Goal: Find specific page/section: Find specific page/section

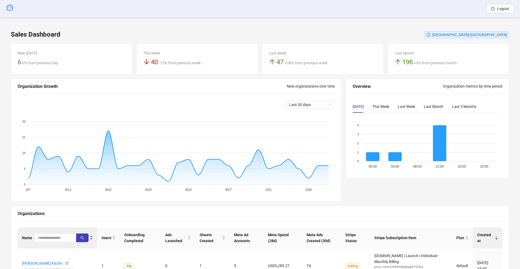
scroll to position [66, 0]
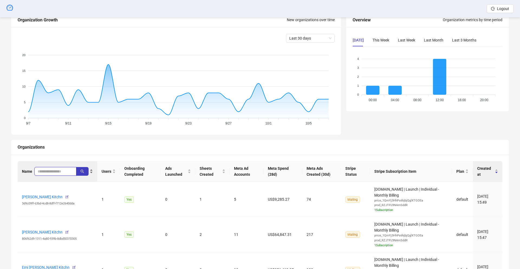
click at [55, 168] on input "search" at bounding box center [53, 171] width 31 height 6
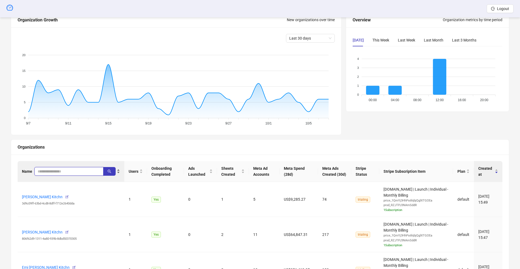
paste input "*******"
click at [112, 171] on button "button" at bounding box center [109, 171] width 12 height 9
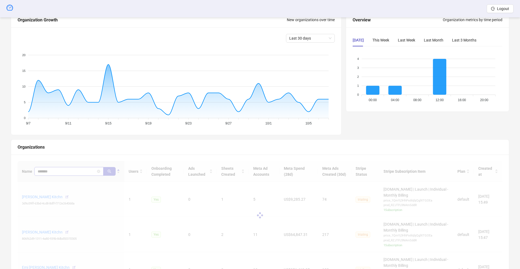
scroll to position [51, 0]
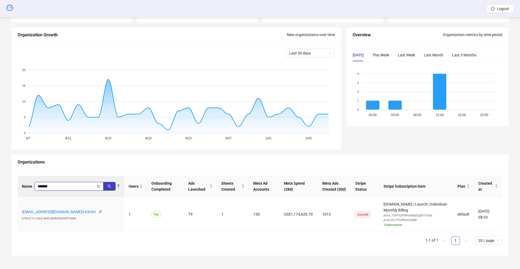
type input "*******"
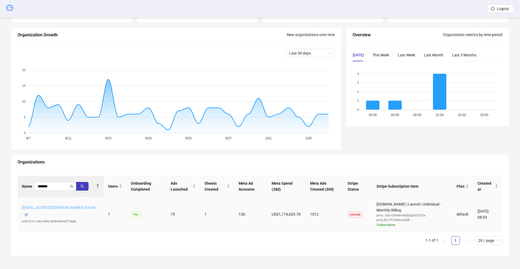
click at [61, 209] on link "[EMAIL_ADDRESS][DOMAIN_NAME]'s Kitchn" at bounding box center [59, 207] width 74 height 4
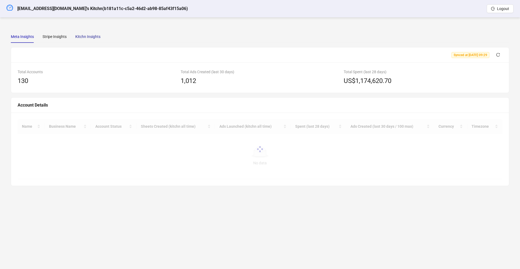
click at [89, 38] on div "Kitchn Insights" at bounding box center [87, 37] width 25 height 6
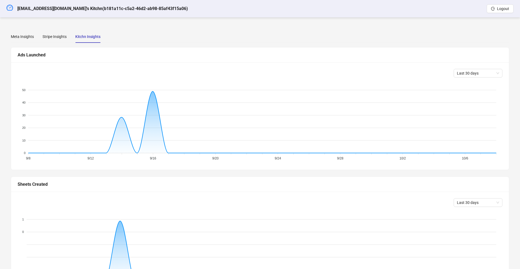
scroll to position [125, 0]
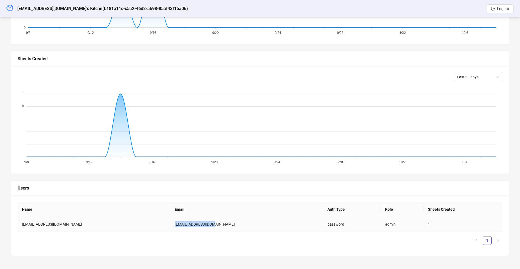
drag, startPoint x: 204, startPoint y: 224, endPoint x: 155, endPoint y: 219, distance: 49.6
click at [170, 219] on td "[EMAIL_ADDRESS][DOMAIN_NAME]" at bounding box center [246, 224] width 153 height 15
copy td "[EMAIL_ADDRESS][DOMAIN_NAME]"
click at [201, 231] on td "[EMAIL_ADDRESS][DOMAIN_NAME]" at bounding box center [246, 224] width 153 height 15
drag, startPoint x: 195, startPoint y: 222, endPoint x: 149, endPoint y: 226, distance: 46.2
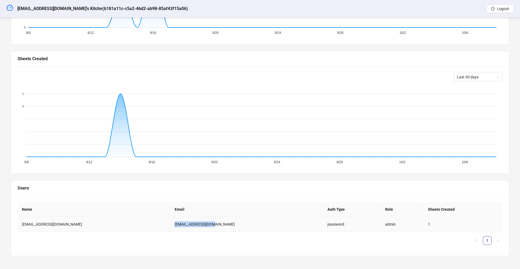
click at [170, 226] on td "[EMAIL_ADDRESS][DOMAIN_NAME]" at bounding box center [246, 224] width 153 height 15
copy td "[EMAIL_ADDRESS][DOMAIN_NAME]"
click at [9, 7] on icon "dashboard" at bounding box center [9, 7] width 6 height 6
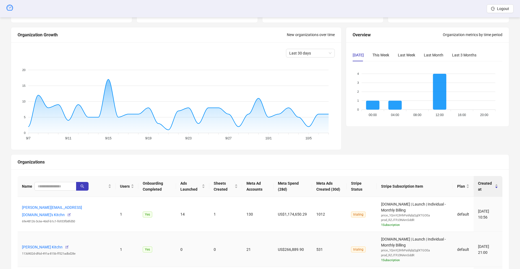
scroll to position [125, 0]
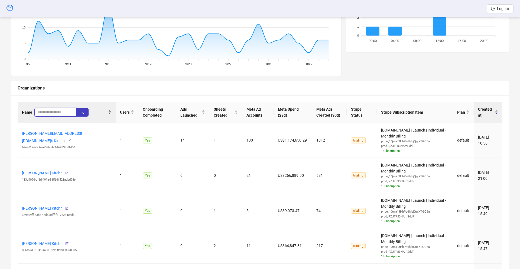
click at [58, 113] on input "search" at bounding box center [53, 112] width 31 height 6
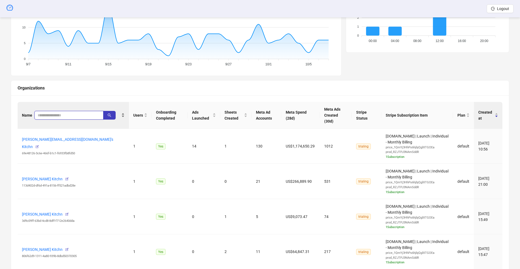
paste input "**********"
type input "**********"
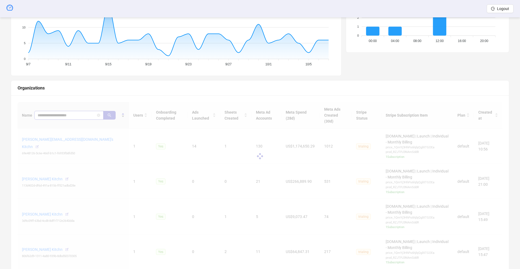
scroll to position [44, 0]
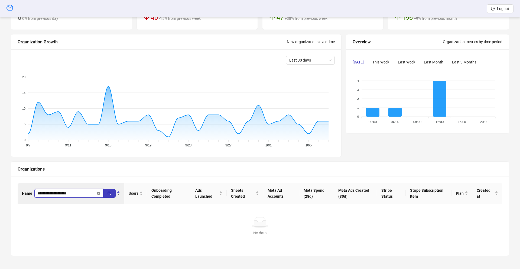
click at [99, 193] on icon "close-circle" at bounding box center [98, 192] width 3 height 3
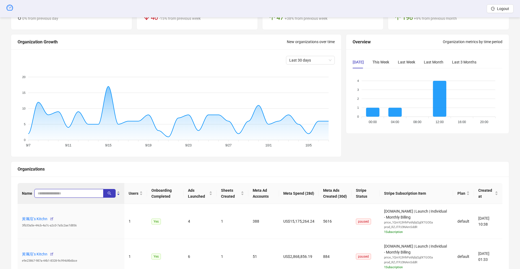
scroll to position [125, 0]
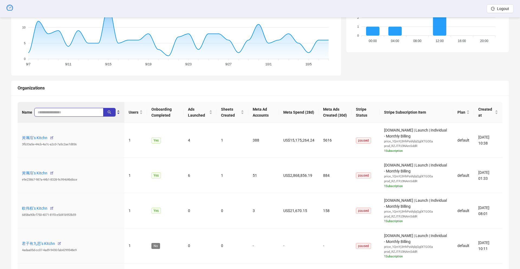
click at [44, 114] on input "search" at bounding box center [67, 112] width 58 height 6
click at [112, 112] on button "button" at bounding box center [109, 112] width 12 height 9
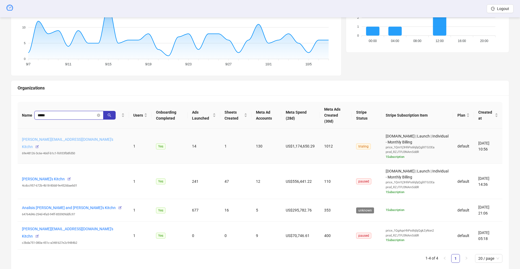
type input "*****"
click at [65, 137] on link "[PERSON_NAME][EMAIL_ADDRESS][DOMAIN_NAME]'s Kitchn" at bounding box center [67, 143] width 91 height 12
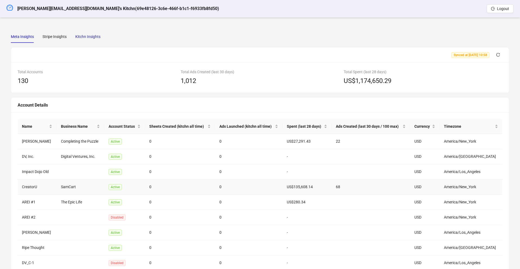
click at [86, 35] on div "Kitchn Insights" at bounding box center [87, 37] width 25 height 6
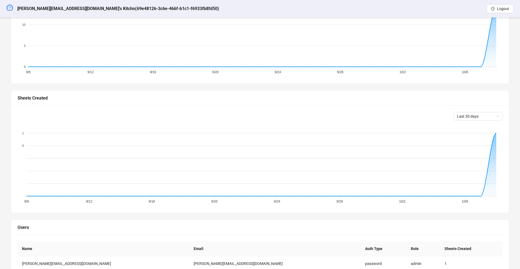
scroll to position [125, 0]
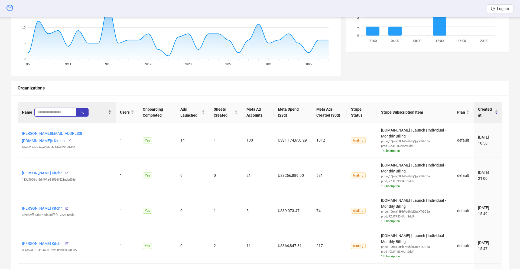
click at [51, 110] on input "search" at bounding box center [53, 112] width 31 height 6
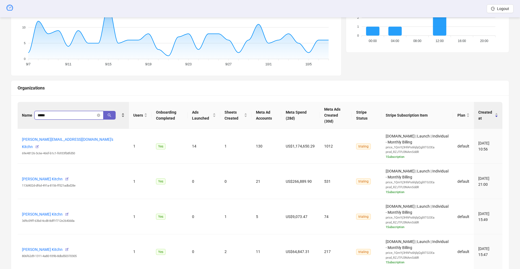
click at [109, 113] on icon "search" at bounding box center [110, 115] width 4 height 4
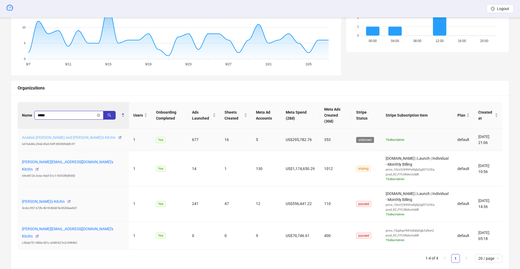
type input "*****"
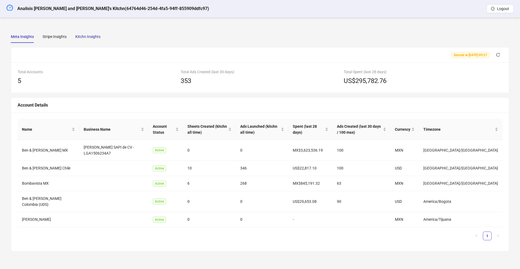
click at [93, 37] on div "Kitchn Insights" at bounding box center [87, 37] width 25 height 6
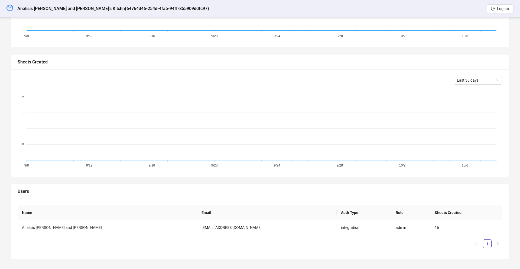
scroll to position [125, 0]
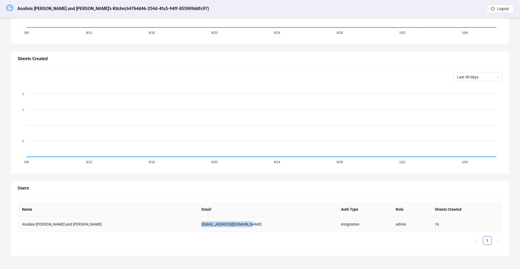
drag, startPoint x: 199, startPoint y: 224, endPoint x: 144, endPoint y: 225, distance: 54.4
click at [197, 225] on td "analisis@benandfrank.com" at bounding box center [266, 224] width 139 height 15
copy td "analisis@benandfrank.com"
